Goal: Information Seeking & Learning: Compare options

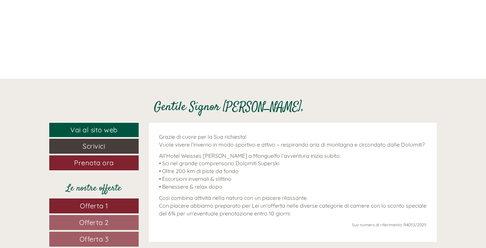
scroll to position [238, 0]
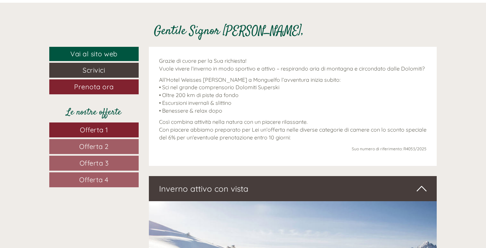
click at [84, 130] on span "Offerta 1" at bounding box center [94, 130] width 28 height 8
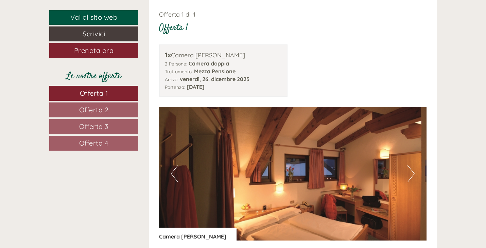
click at [97, 113] on span "Offerta 2" at bounding box center [94, 110] width 30 height 8
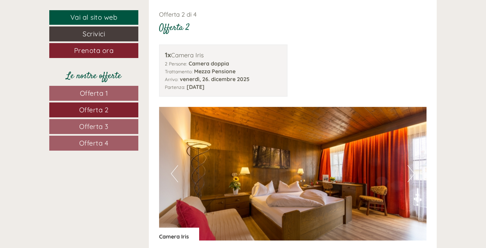
click at [93, 125] on span "Offerta 3" at bounding box center [93, 126] width 29 height 8
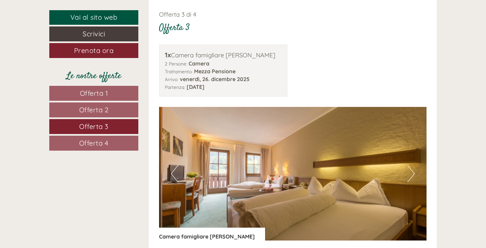
click at [85, 142] on span "Offerta 4" at bounding box center [94, 143] width 30 height 8
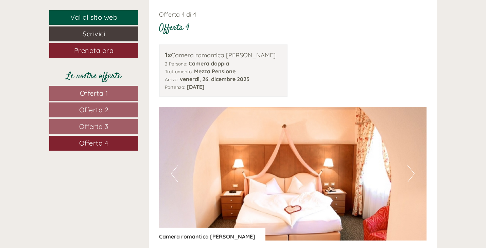
click at [89, 128] on span "Offerta 3" at bounding box center [93, 126] width 29 height 8
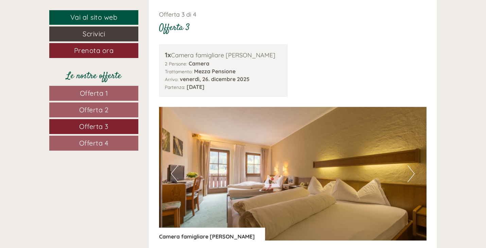
click at [93, 114] on span "Offerta 2" at bounding box center [94, 110] width 30 height 8
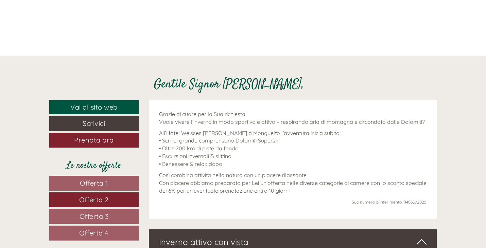
scroll to position [238, 0]
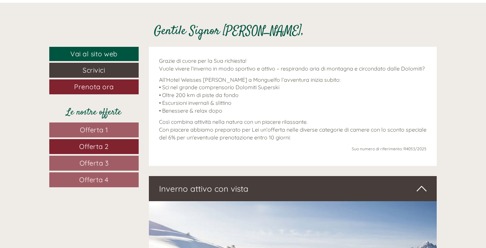
click at [87, 132] on span "Offerta 1" at bounding box center [94, 130] width 28 height 8
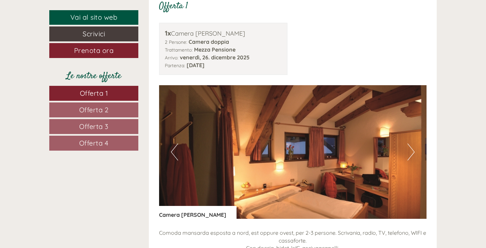
scroll to position [743, 0]
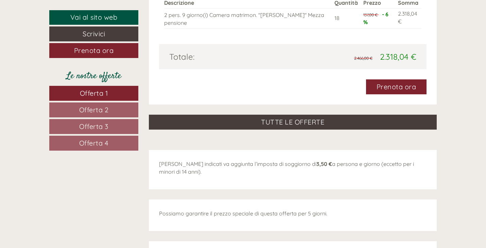
click at [106, 108] on span "Offerta 2" at bounding box center [94, 110] width 30 height 8
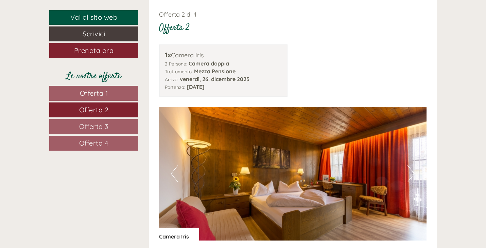
click at [111, 130] on link "Offerta 3" at bounding box center [93, 126] width 89 height 15
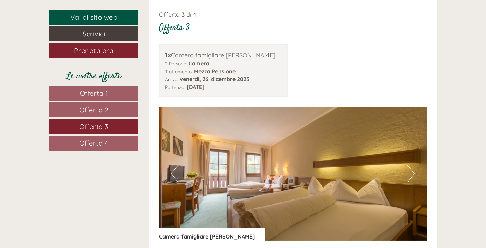
click at [107, 141] on span "Offerta 4" at bounding box center [94, 143] width 30 height 8
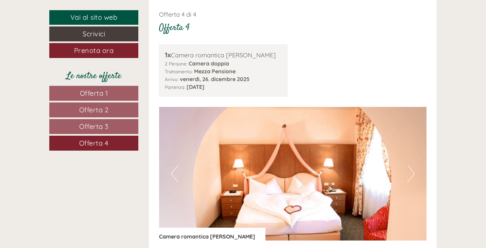
click at [105, 124] on span "Offerta 3" at bounding box center [93, 126] width 29 height 8
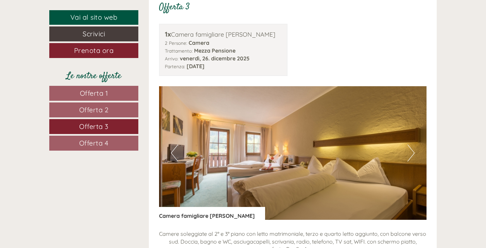
scroll to position [777, 0]
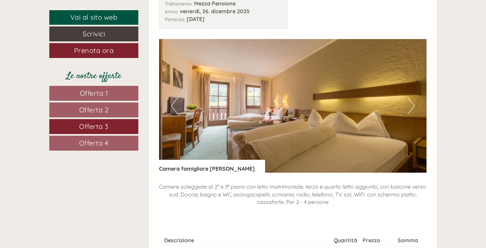
click at [410, 106] on button "Next" at bounding box center [411, 106] width 7 height 17
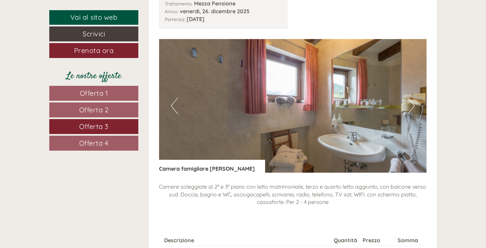
click at [410, 106] on button "Next" at bounding box center [411, 106] width 7 height 17
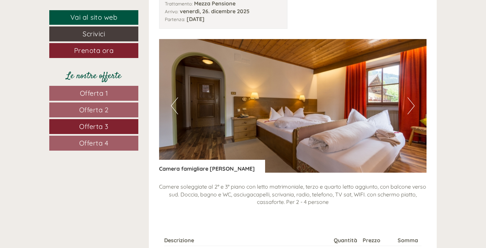
click at [410, 106] on button "Next" at bounding box center [411, 106] width 7 height 17
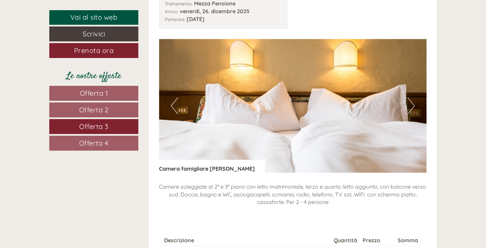
drag, startPoint x: 381, startPoint y: 10, endPoint x: 377, endPoint y: 1, distance: 9.7
click at [381, 7] on div "1x Camera famigliare [PERSON_NAME] 2 Persone: Camera Trattamento: Mezza Pension…" at bounding box center [293, 3] width 278 height 52
